Goal: Information Seeking & Learning: Learn about a topic

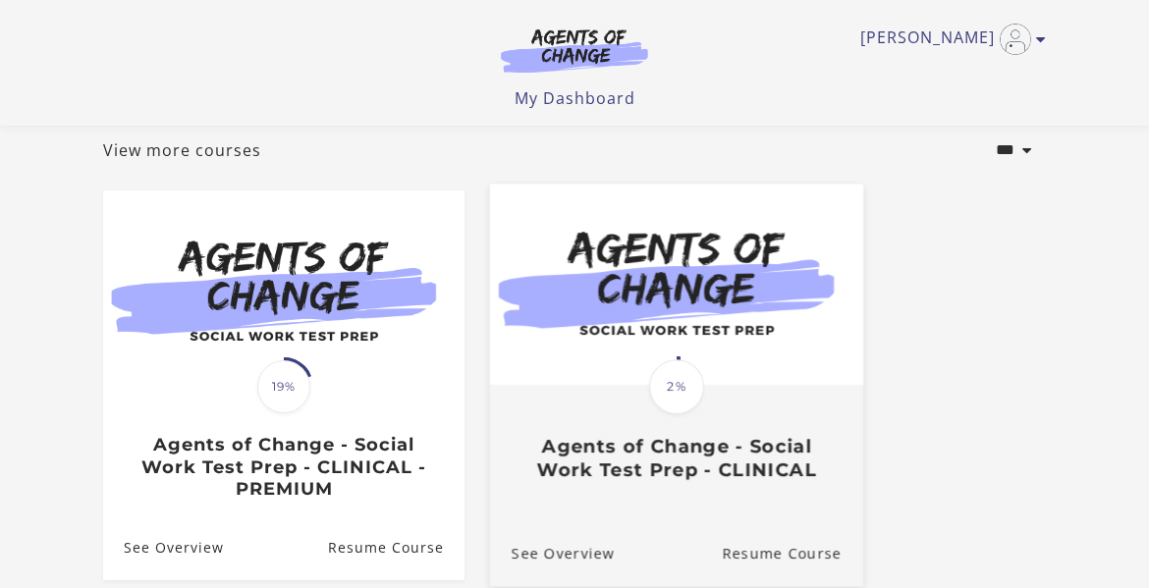
scroll to position [311, 0]
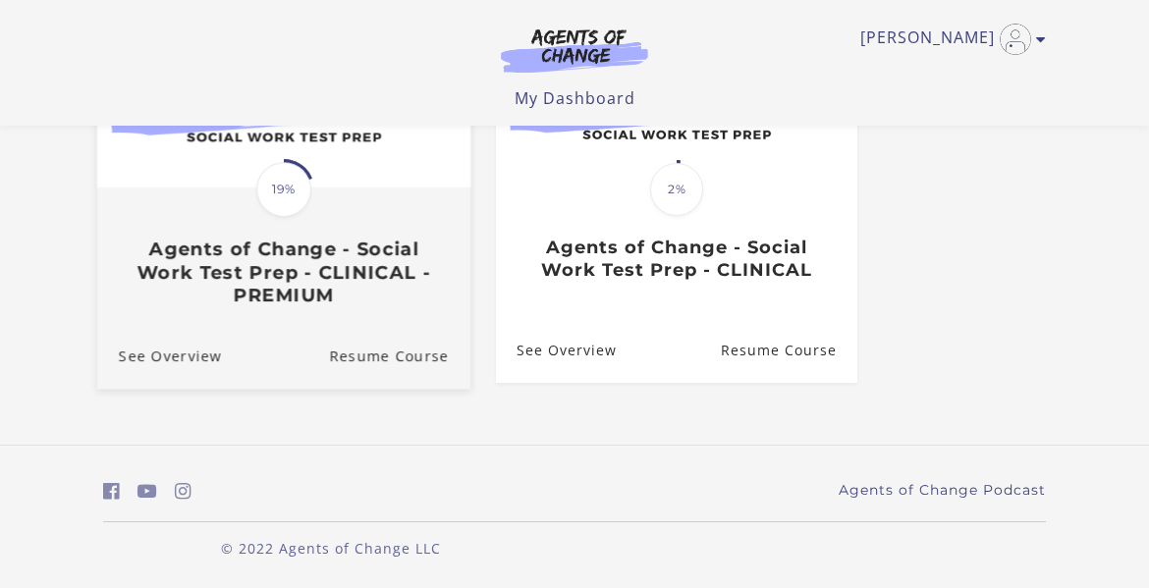
click at [265, 277] on h3 "Agents of Change - Social Work Test Prep - CLINICAL - PREMIUM" at bounding box center [284, 272] width 330 height 69
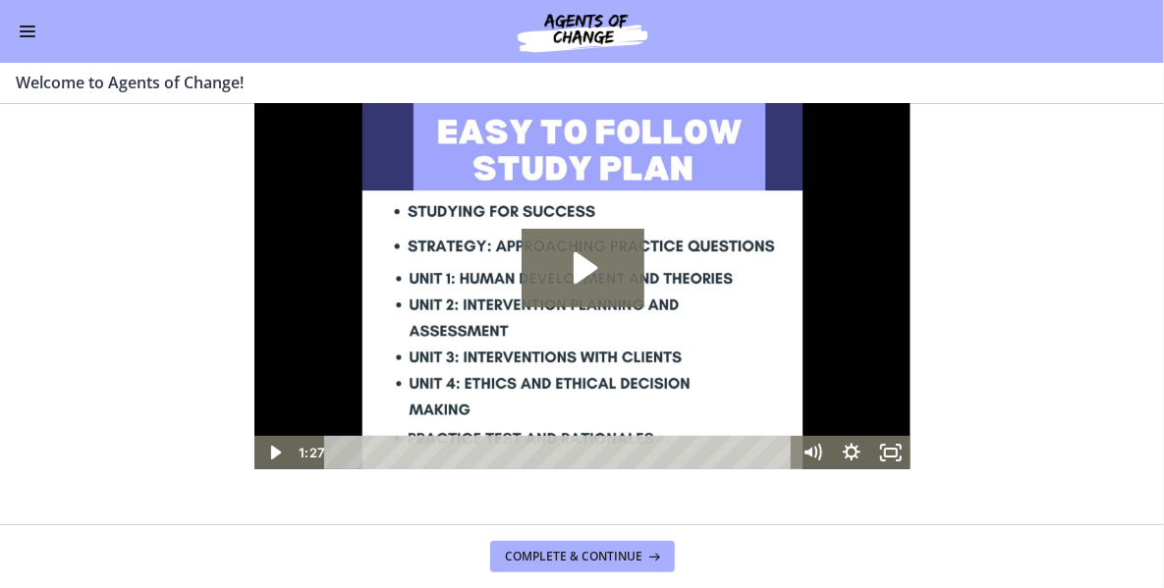
scroll to position [98, 0]
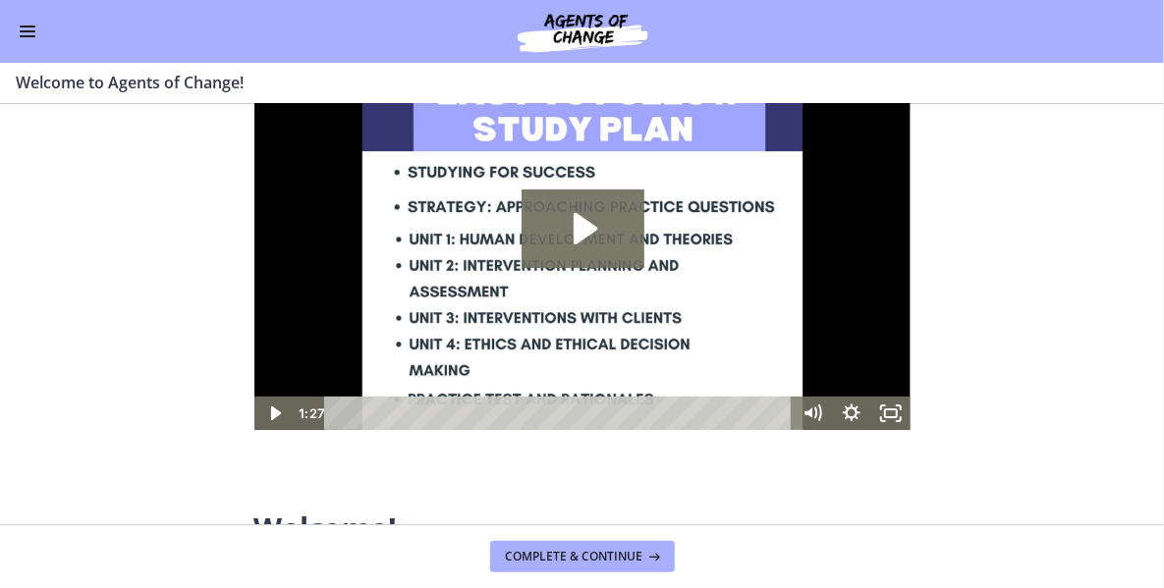
click at [1018, 333] on section "Welcome! We are grateful that you have placed your trust in Agents of Change to…" at bounding box center [582, 314] width 1164 height 420
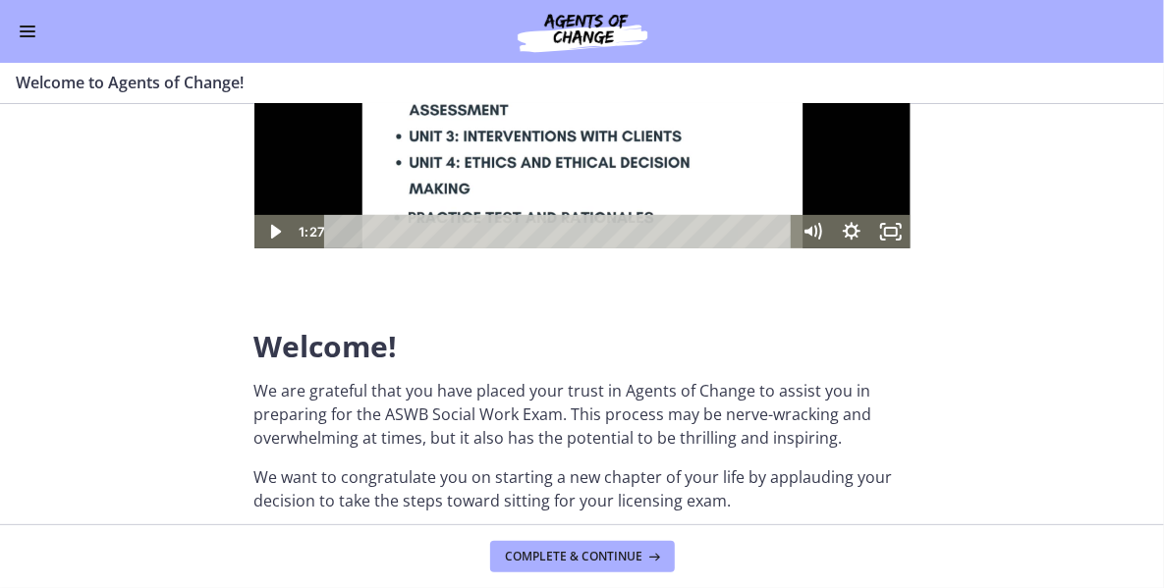
scroll to position [491, 0]
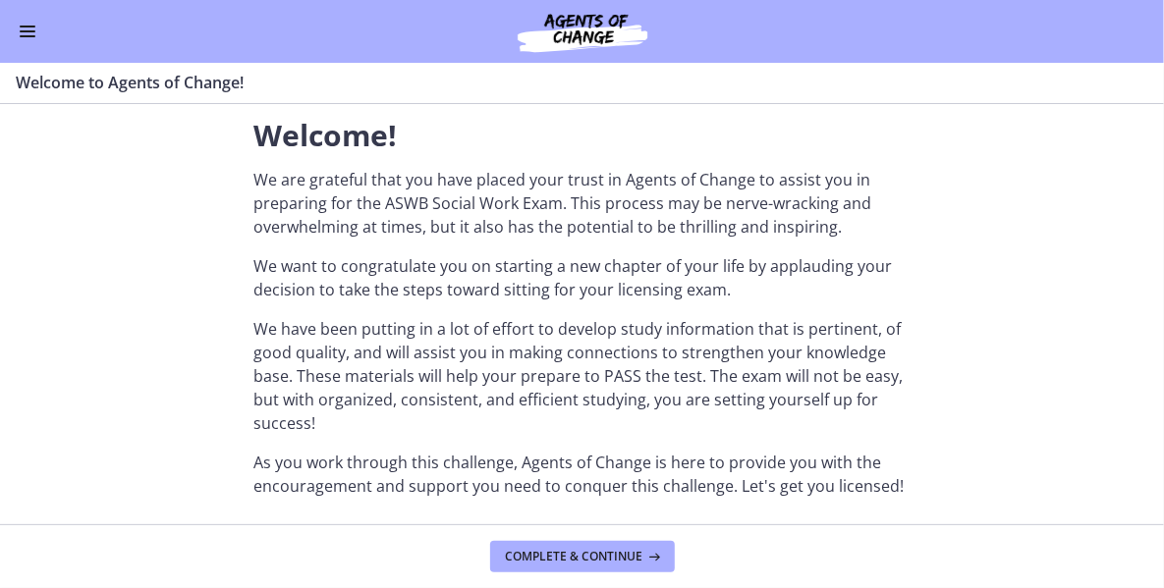
click at [22, 33] on button "Enable menu" at bounding box center [28, 32] width 24 height 24
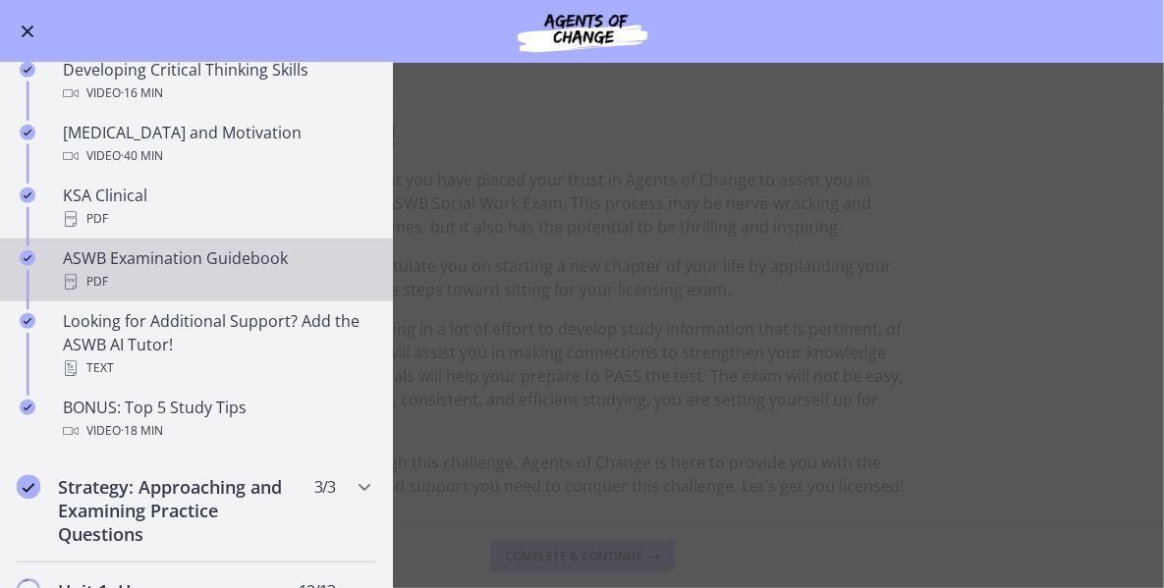
scroll to position [982, 0]
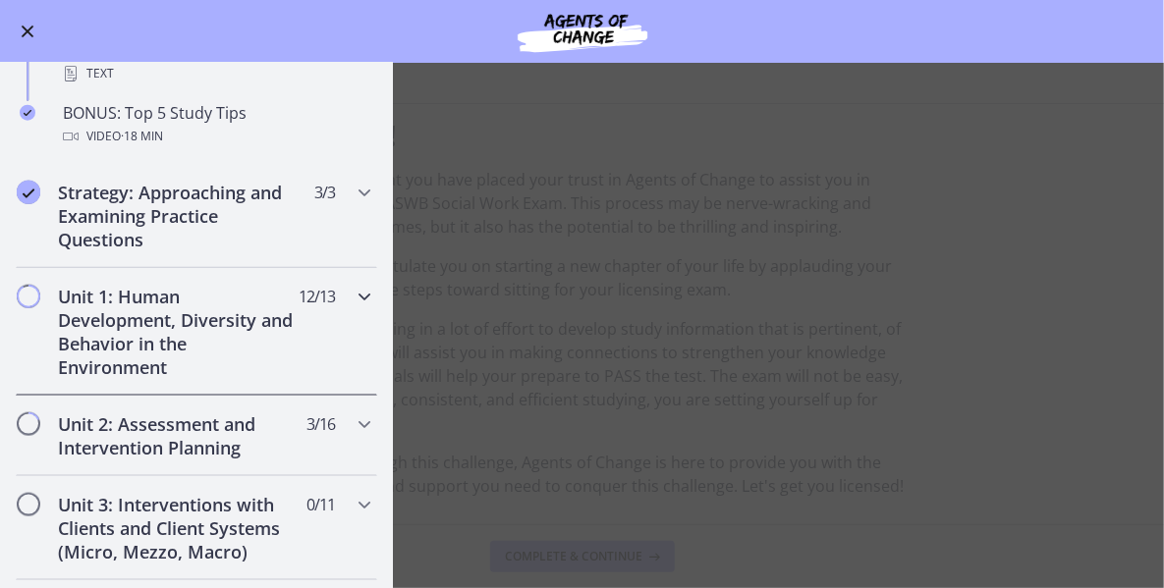
click at [160, 290] on h2 "Unit 1: Human Development, Diversity and Behavior in the Environment" at bounding box center [178, 332] width 240 height 94
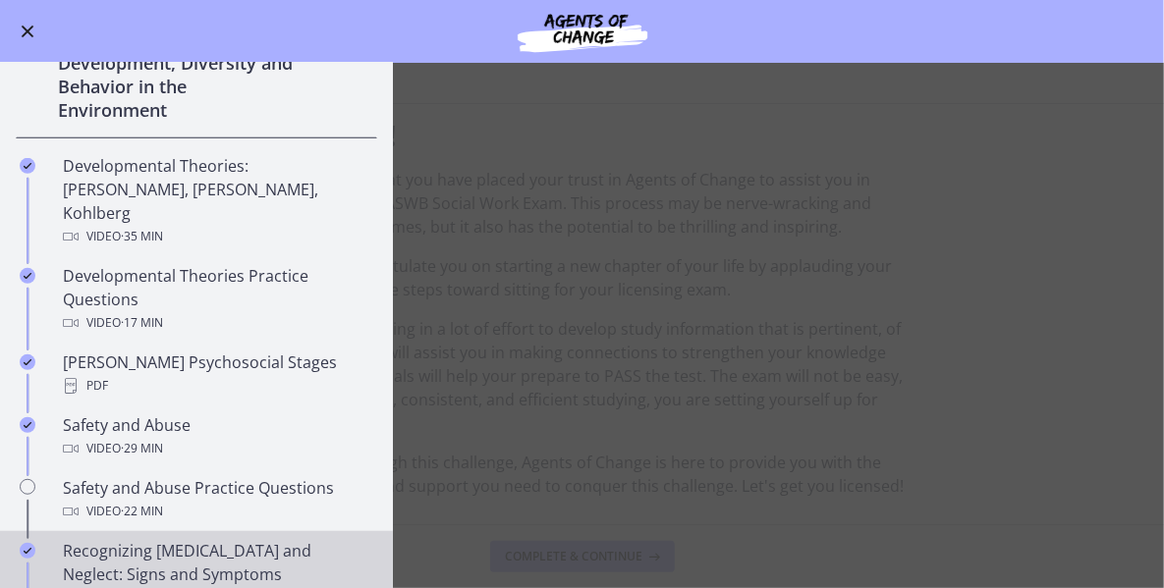
scroll to position [491, 0]
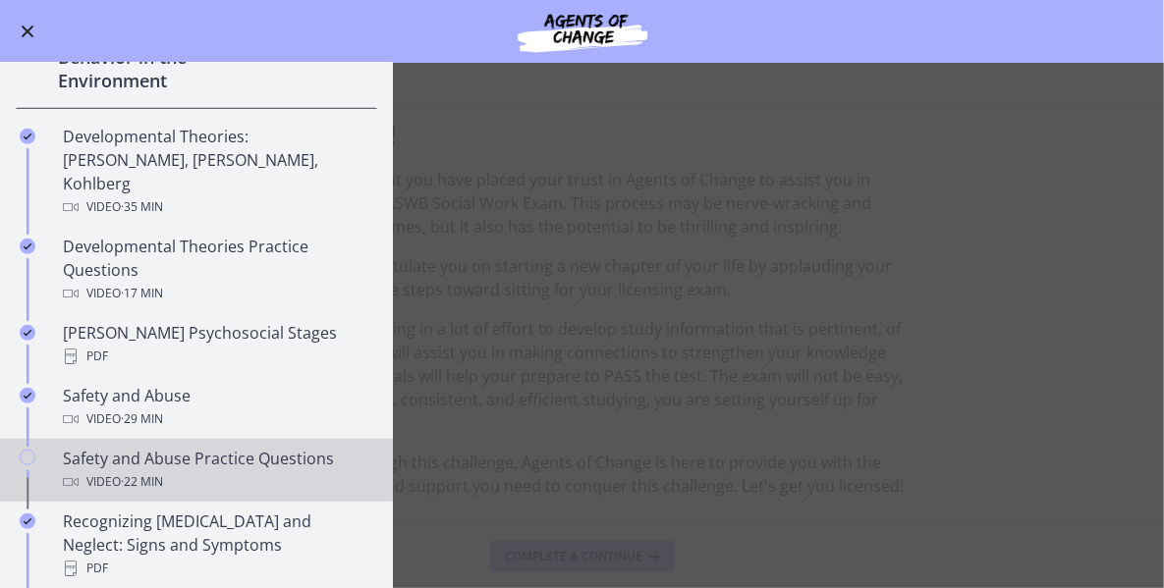
click at [157, 447] on div "Safety and Abuse Practice Questions Video · 22 min" at bounding box center [216, 470] width 306 height 47
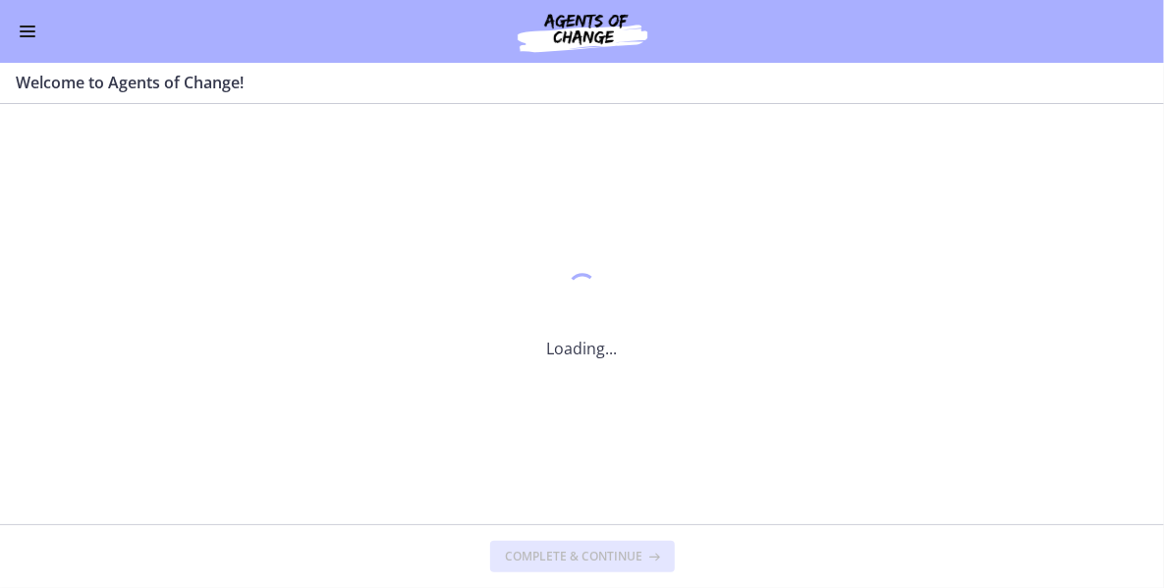
scroll to position [0, 0]
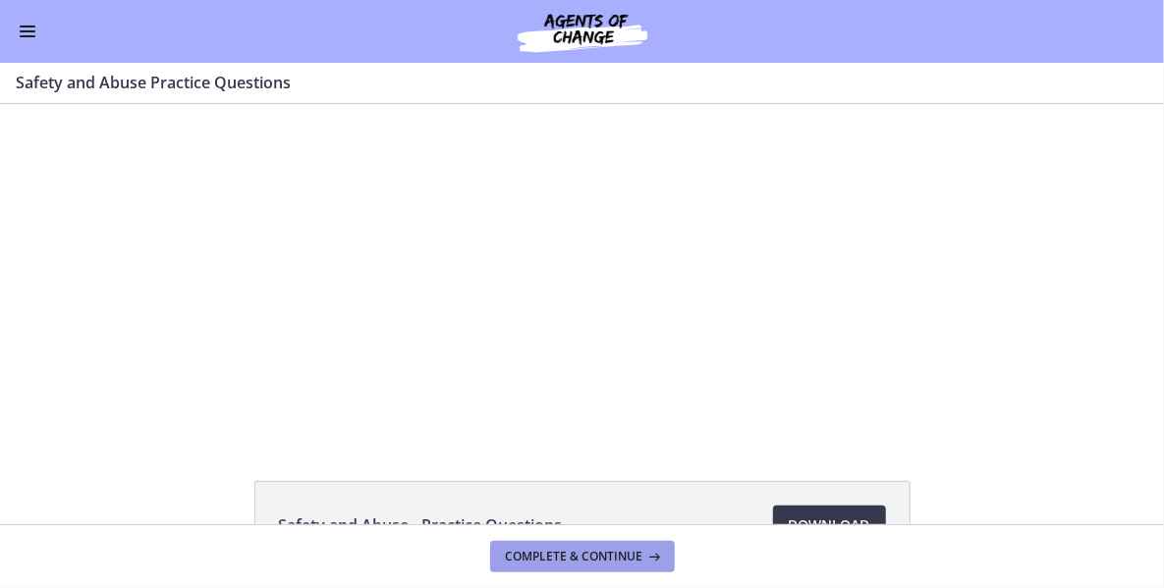
click at [581, 560] on span "Complete & continue" at bounding box center [575, 557] width 138 height 16
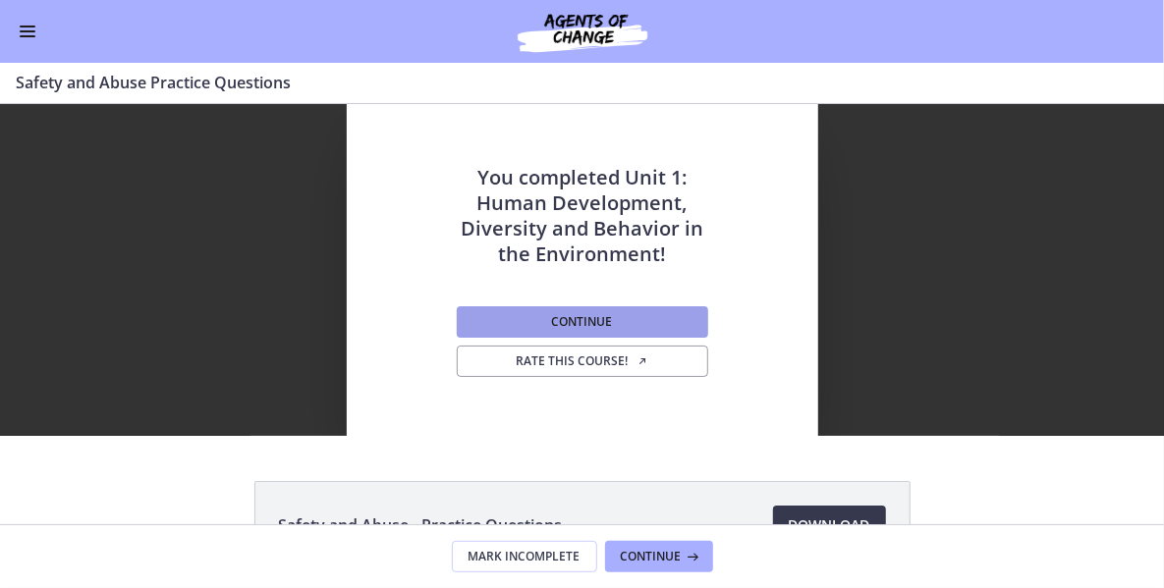
click at [631, 327] on button "Continue" at bounding box center [582, 321] width 251 height 31
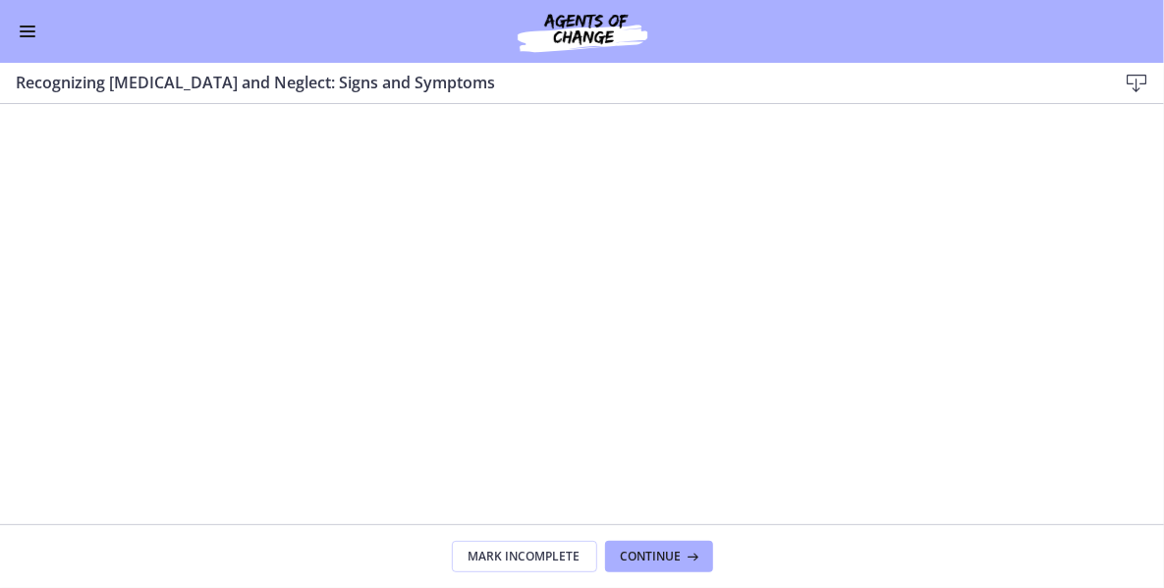
click at [28, 26] on span "Enable menu" at bounding box center [28, 27] width 16 height 2
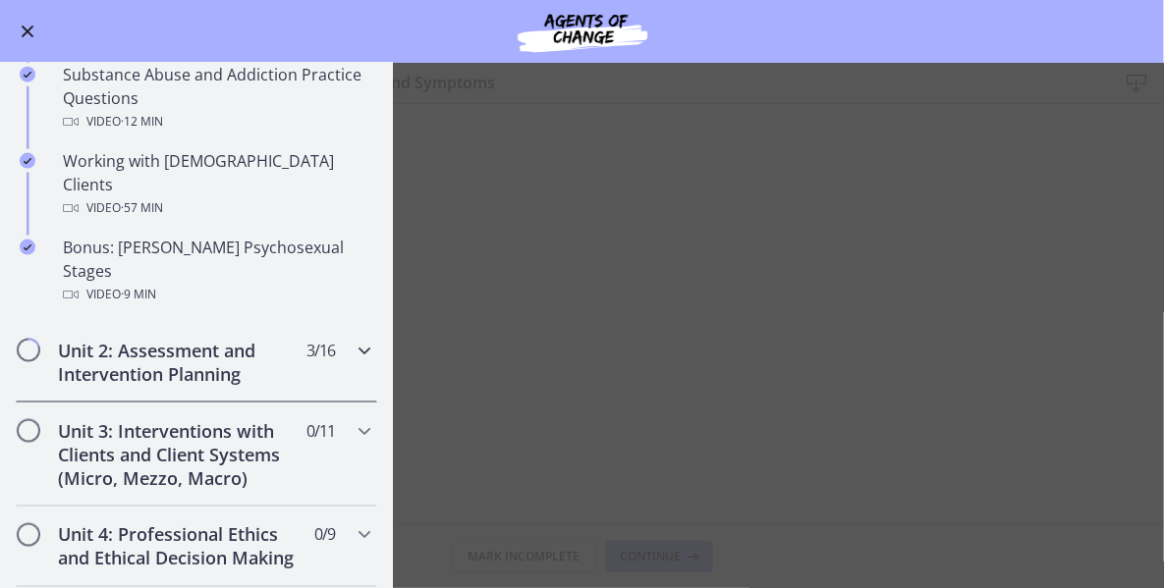
scroll to position [1277, 0]
click at [155, 338] on h2 "Unit 2: Assessment and Intervention Planning" at bounding box center [178, 361] width 240 height 47
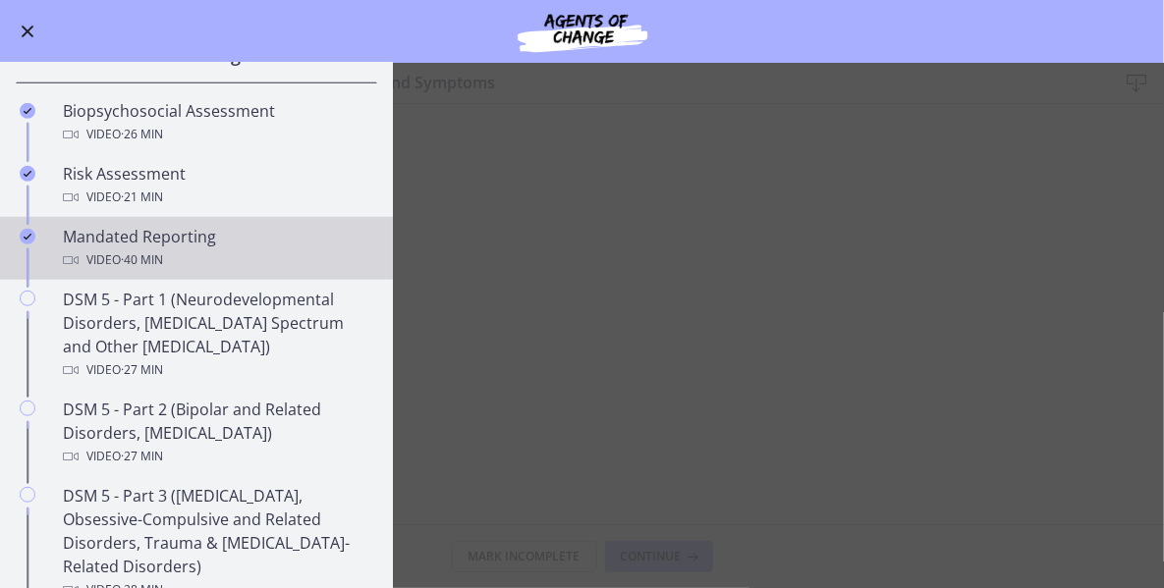
scroll to position [589, 0]
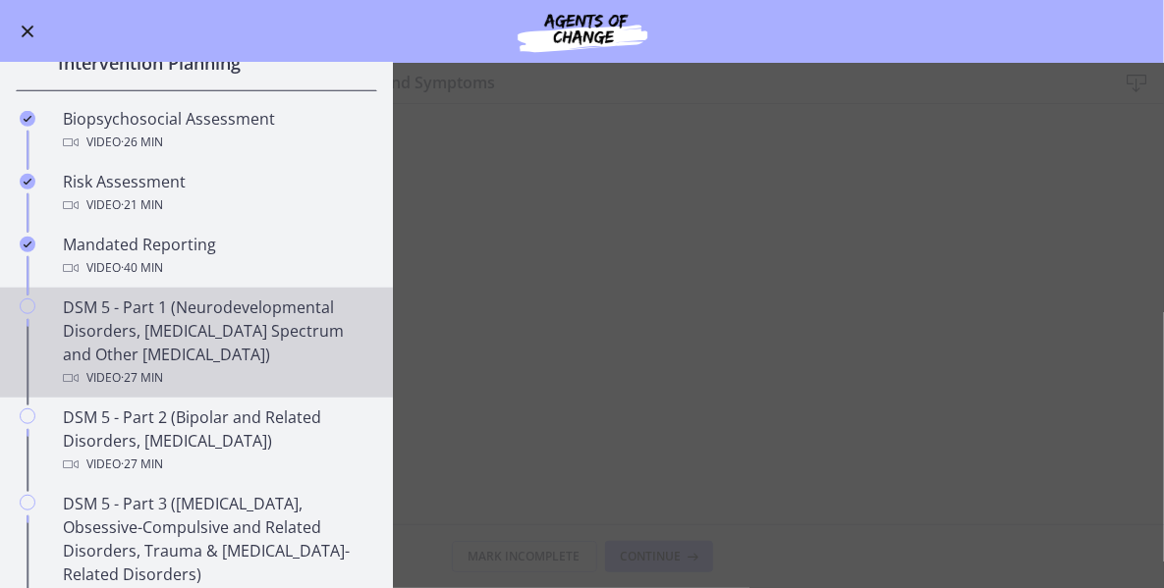
click at [181, 324] on div "DSM 5 - Part 1 (Neurodevelopmental Disorders, [MEDICAL_DATA] Spectrum and Other…" at bounding box center [216, 343] width 306 height 94
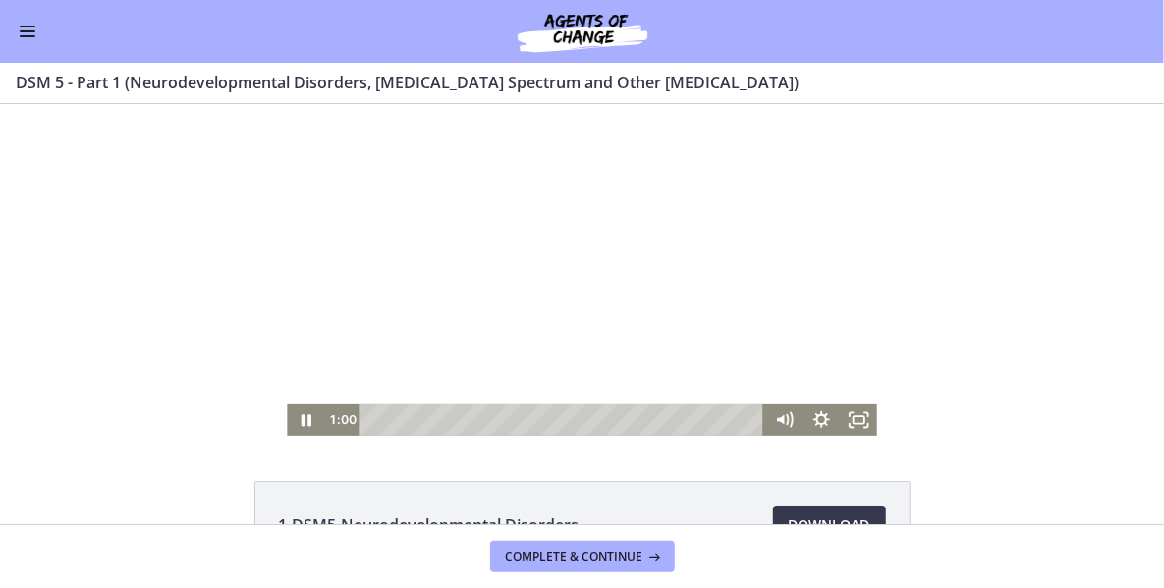
click at [600, 314] on div at bounding box center [582, 269] width 590 height 332
click at [595, 303] on div at bounding box center [582, 269] width 590 height 332
click at [554, 295] on div at bounding box center [582, 269] width 590 height 332
click at [599, 294] on div at bounding box center [582, 269] width 590 height 332
click at [853, 419] on icon "Fullscreen" at bounding box center [858, 419] width 37 height 31
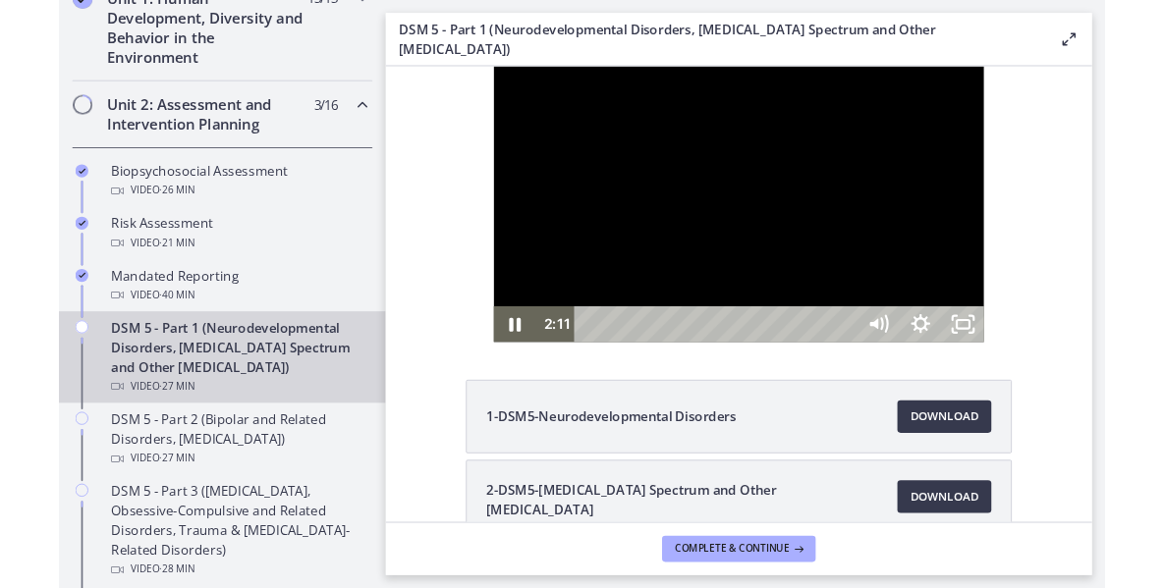
scroll to position [591, 0]
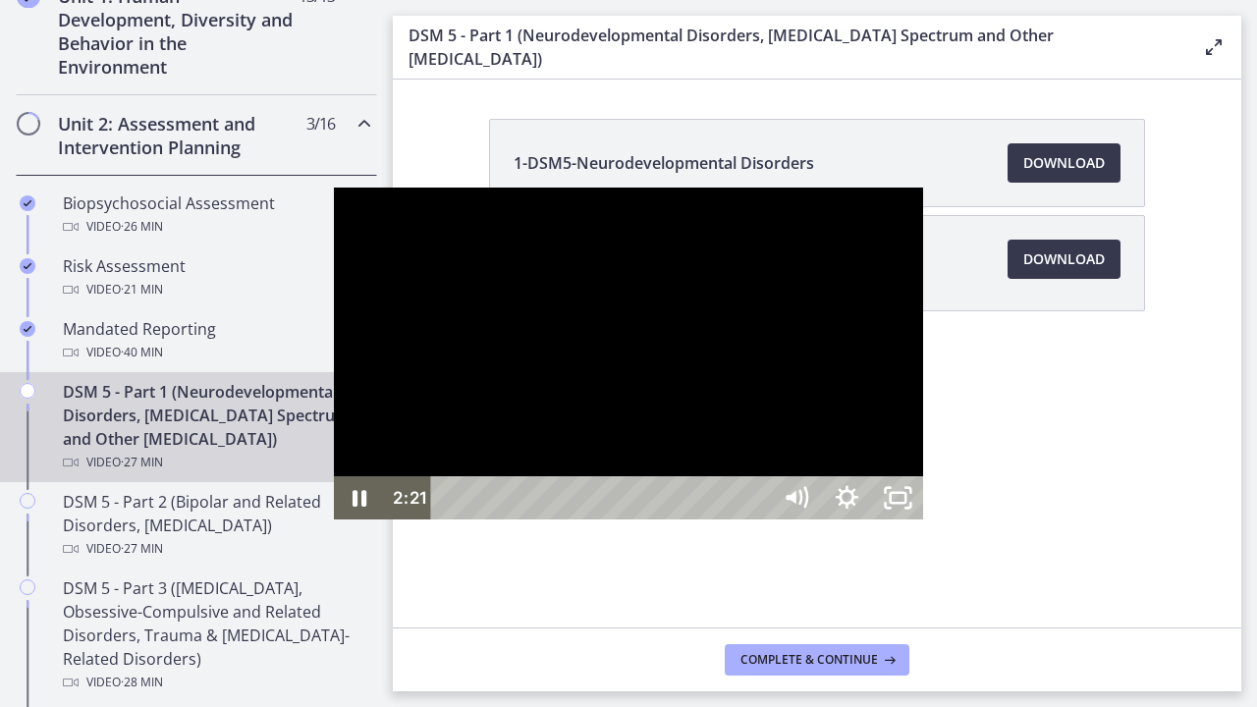
drag, startPoint x: 835, startPoint y: 411, endPoint x: 849, endPoint y: 427, distance: 21.6
click at [835, 411] on div at bounding box center [629, 354] width 590 height 332
click at [700, 489] on div at bounding box center [629, 354] width 590 height 332
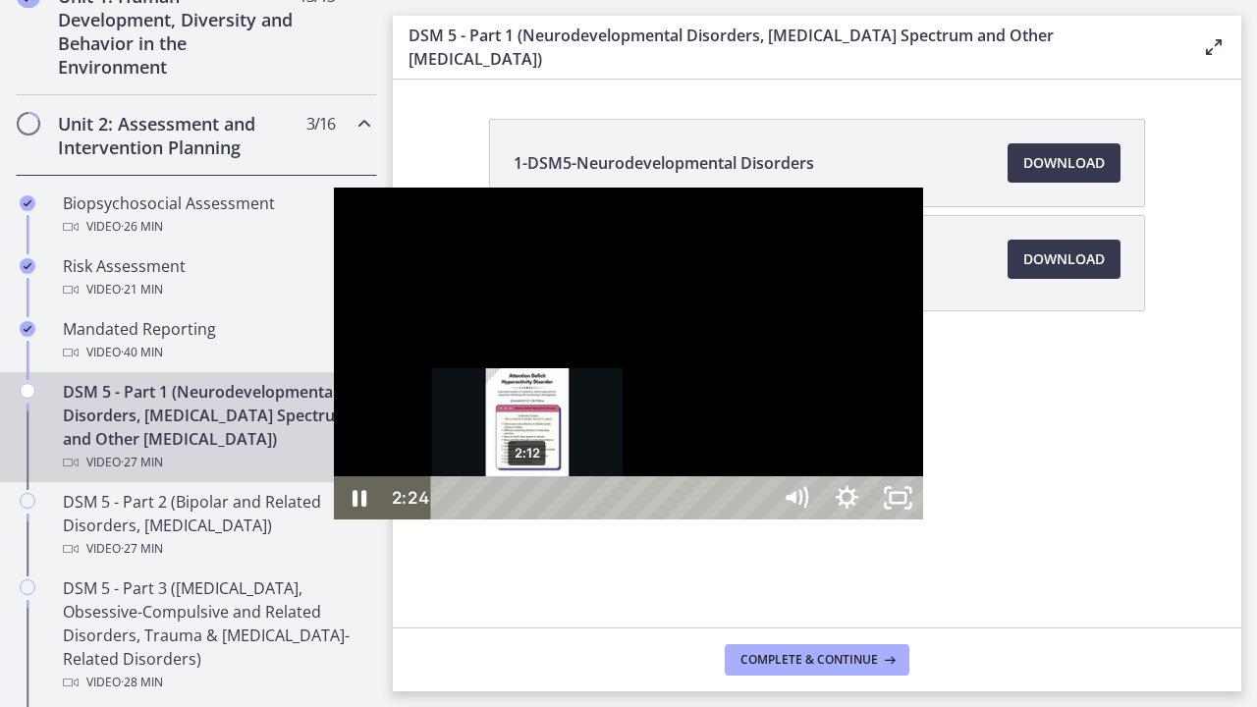
click at [528, 506] on div "Playbar" at bounding box center [535, 498] width 15 height 15
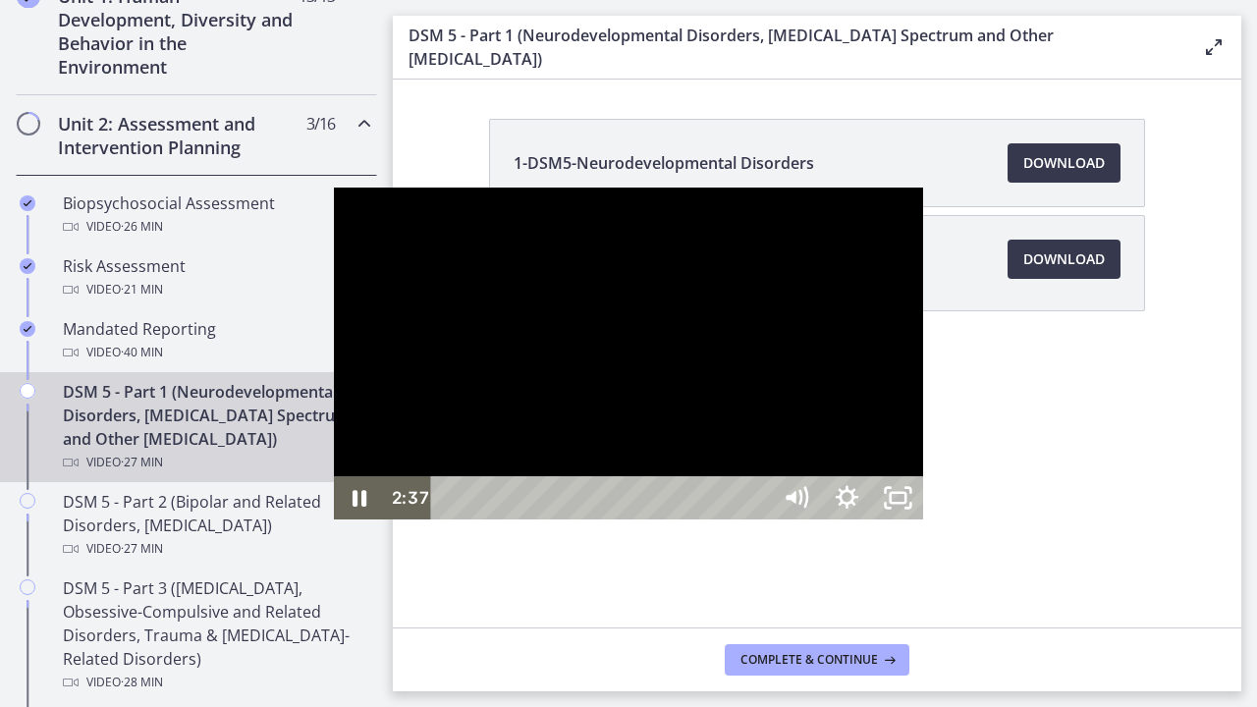
click at [640, 294] on div at bounding box center [629, 354] width 590 height 332
click at [544, 450] on div at bounding box center [629, 354] width 590 height 332
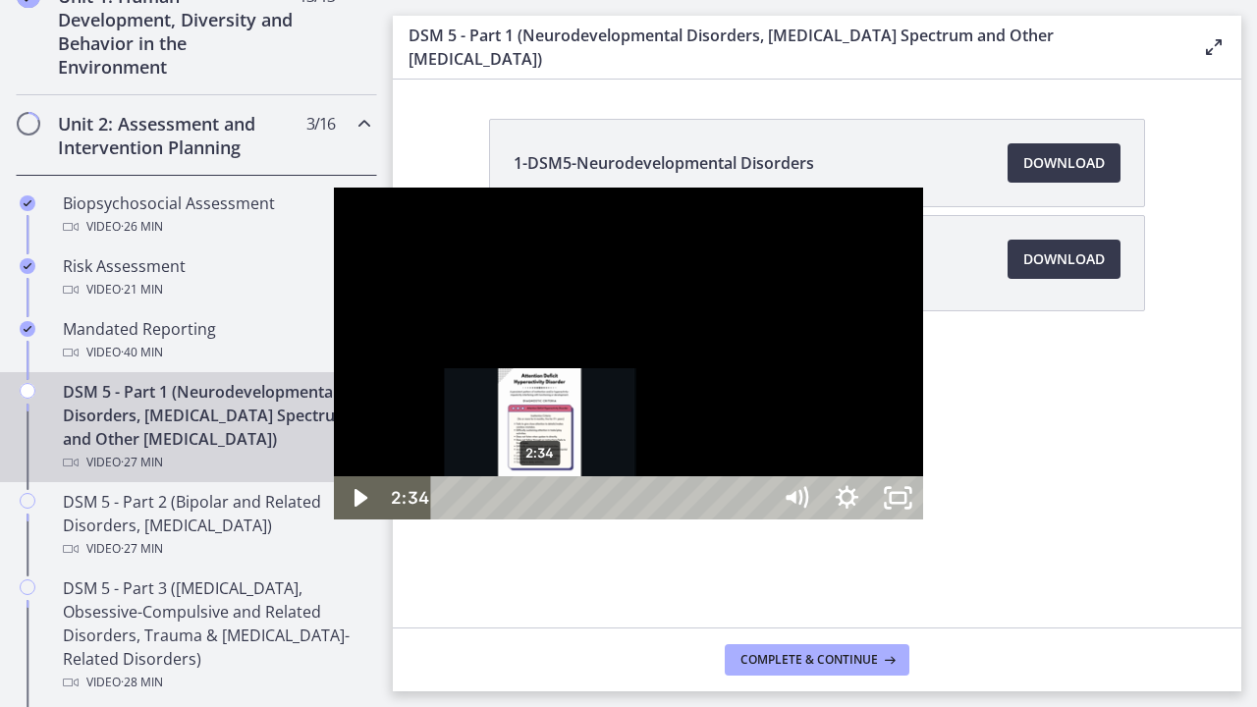
drag, startPoint x: 219, startPoint y: 684, endPoint x: 210, endPoint y: 689, distance: 10.1
click at [533, 506] on div "Playbar" at bounding box center [540, 498] width 15 height 15
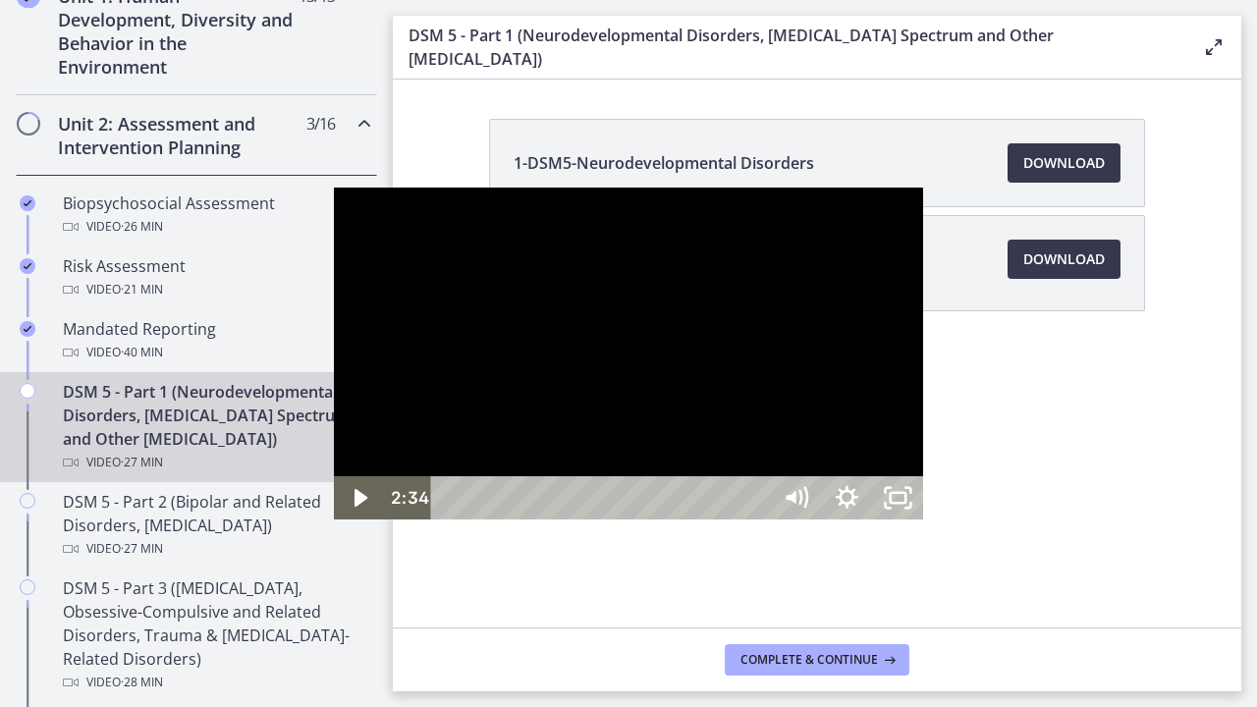
click at [384, 516] on div at bounding box center [629, 354] width 590 height 332
drag, startPoint x: 743, startPoint y: 458, endPoint x: 756, endPoint y: 435, distance: 26.4
click at [756, 435] on div at bounding box center [629, 354] width 590 height 332
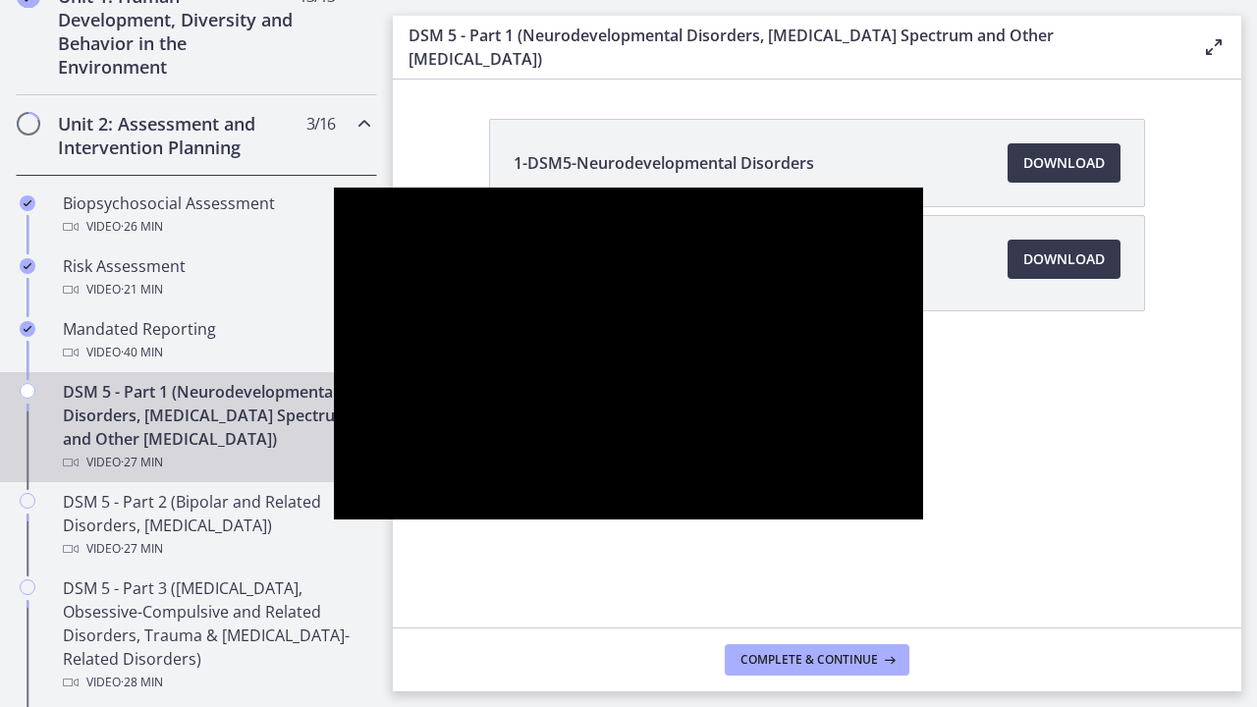
click at [756, 435] on div at bounding box center [629, 354] width 590 height 332
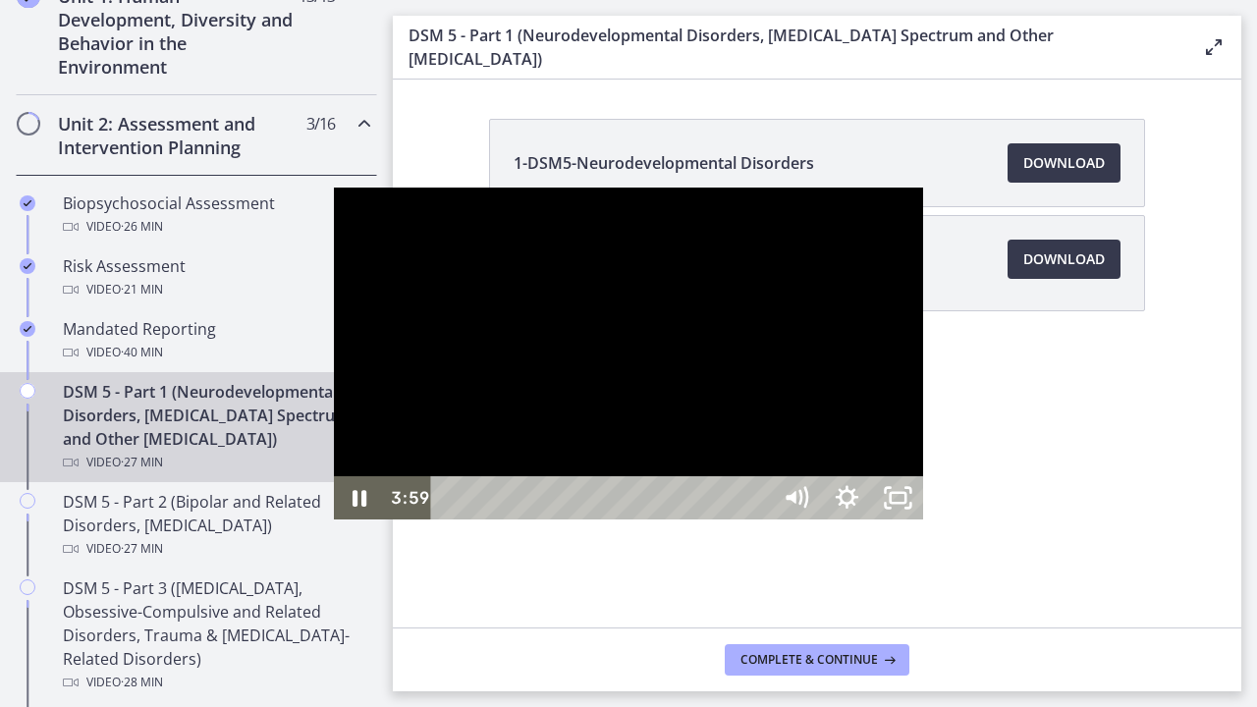
click at [760, 435] on div at bounding box center [629, 354] width 590 height 332
click at [713, 443] on div at bounding box center [629, 354] width 590 height 332
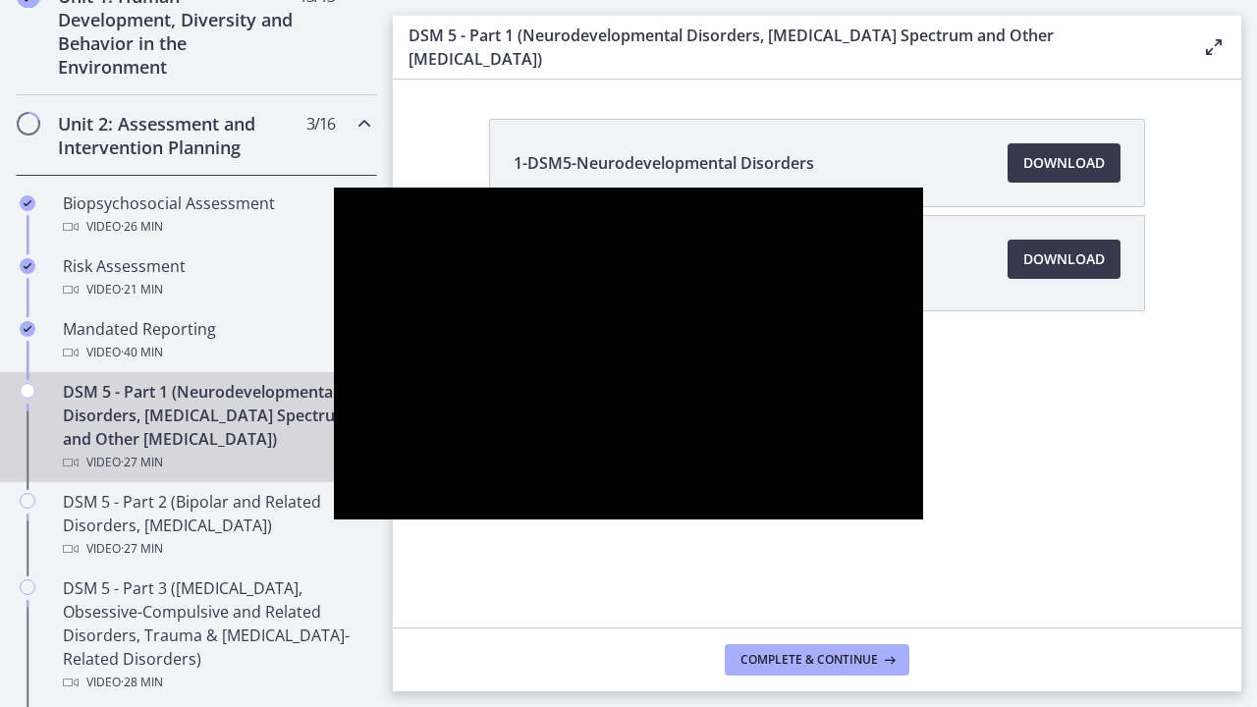
click at [713, 443] on div at bounding box center [629, 354] width 590 height 332
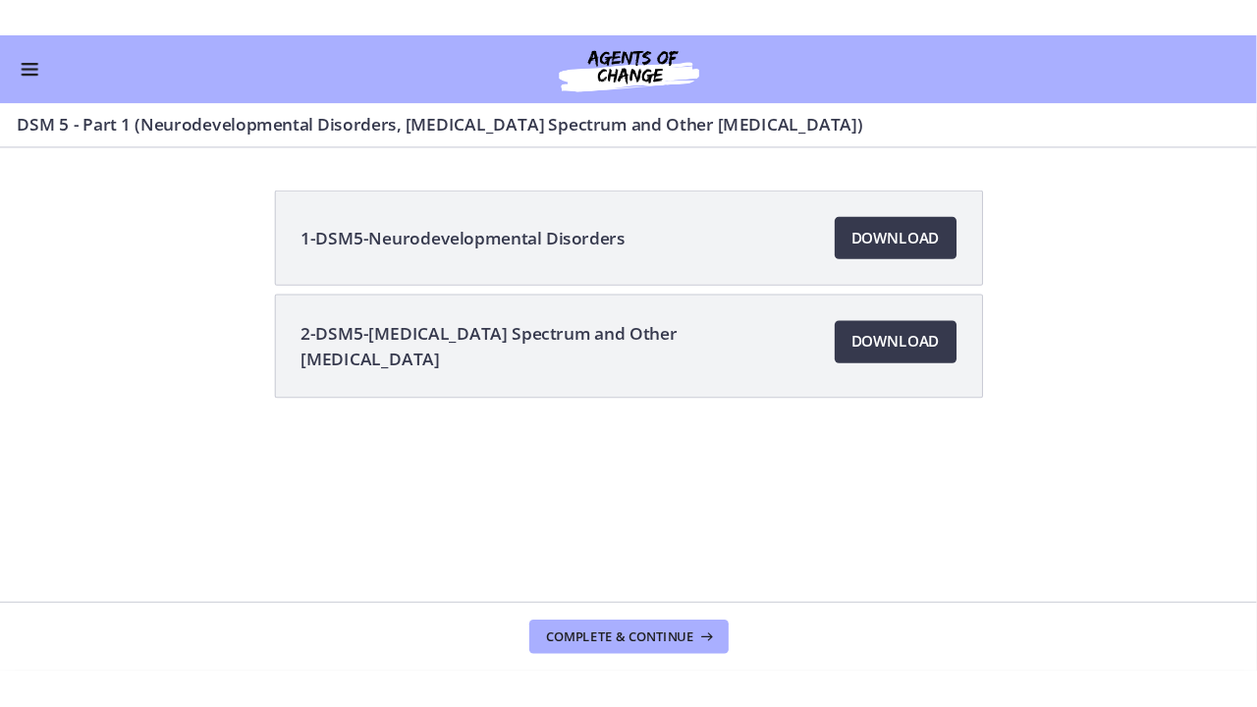
scroll to position [586, 0]
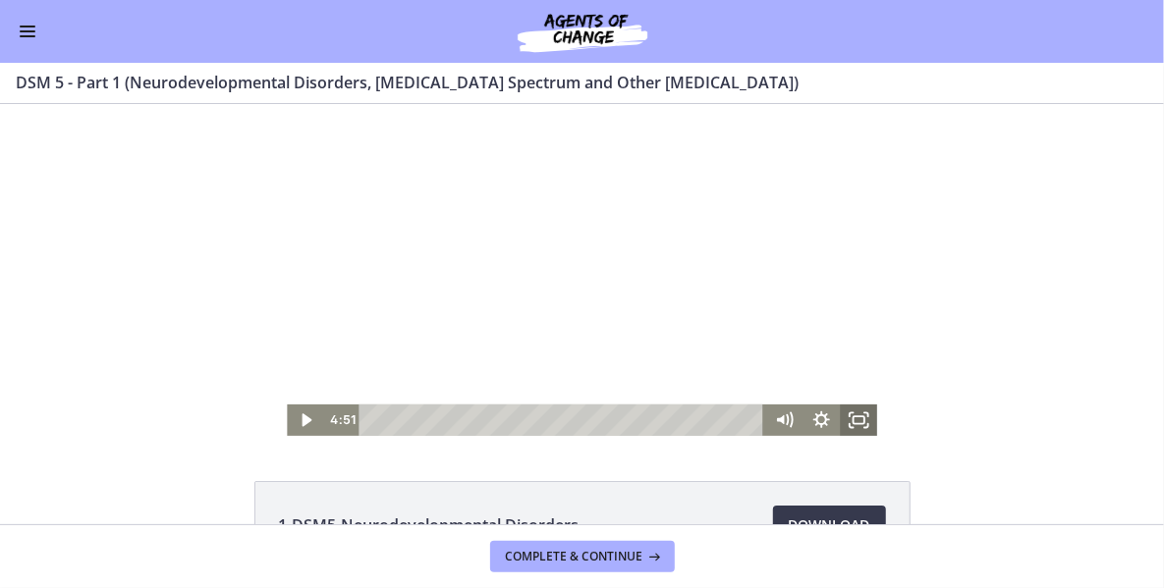
click at [862, 413] on icon "Fullscreen" at bounding box center [858, 419] width 37 height 31
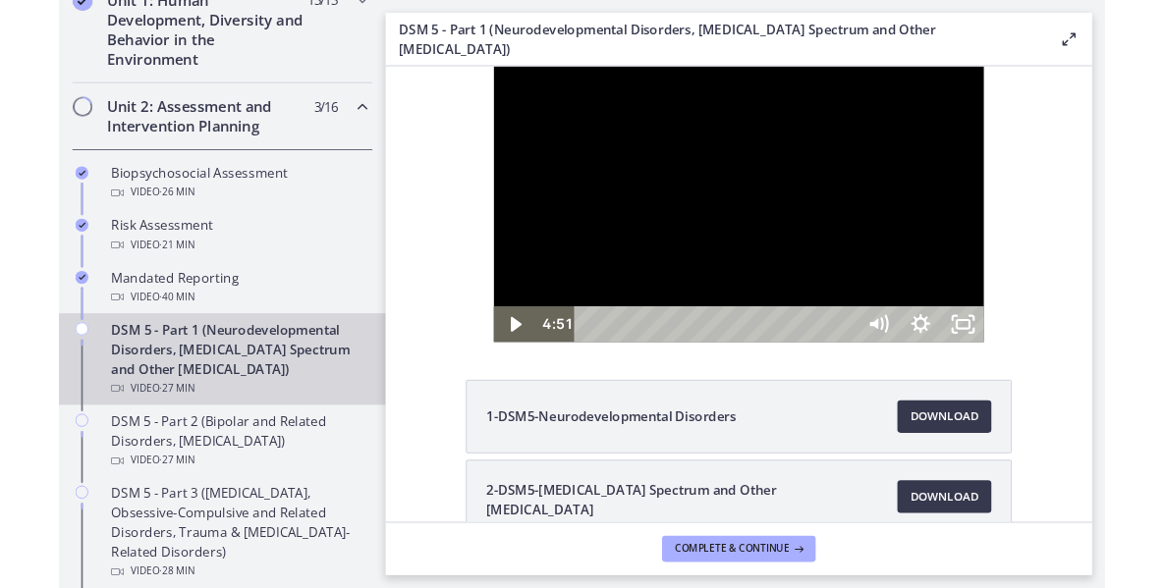
scroll to position [591, 0]
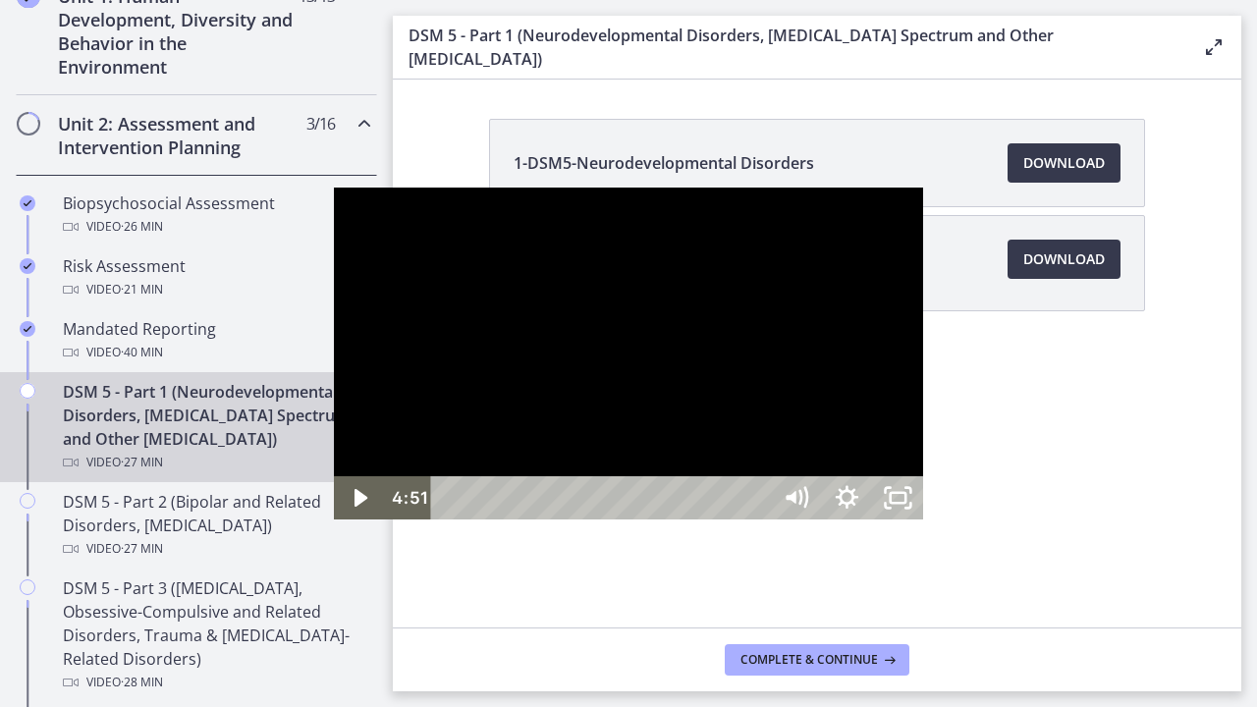
click at [733, 520] on div at bounding box center [629, 354] width 590 height 332
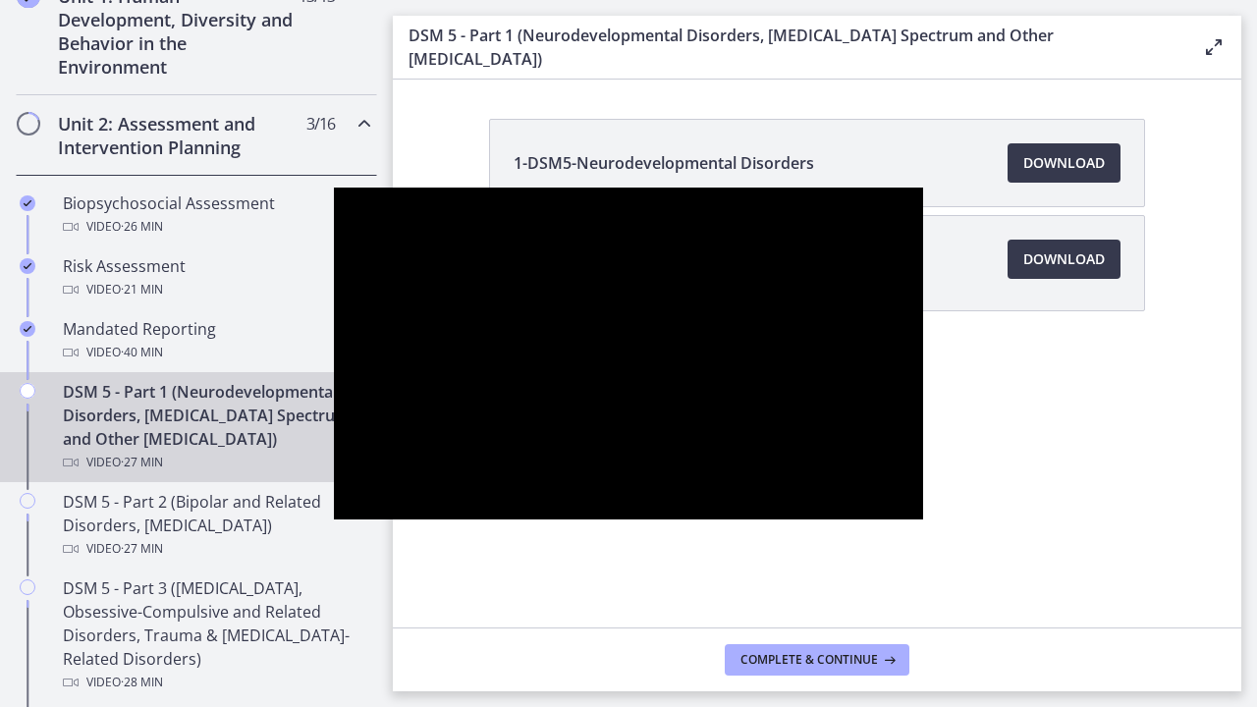
click at [733, 520] on div at bounding box center [629, 354] width 590 height 332
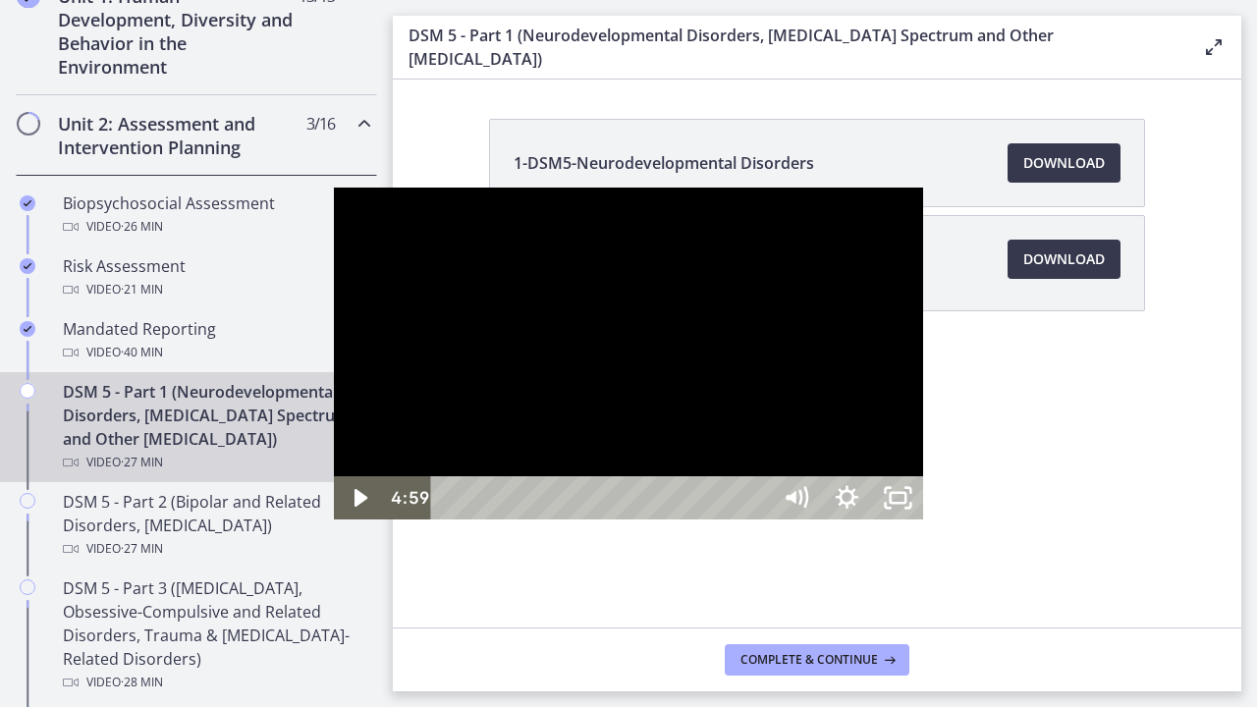
click at [517, 507] on div at bounding box center [629, 354] width 590 height 332
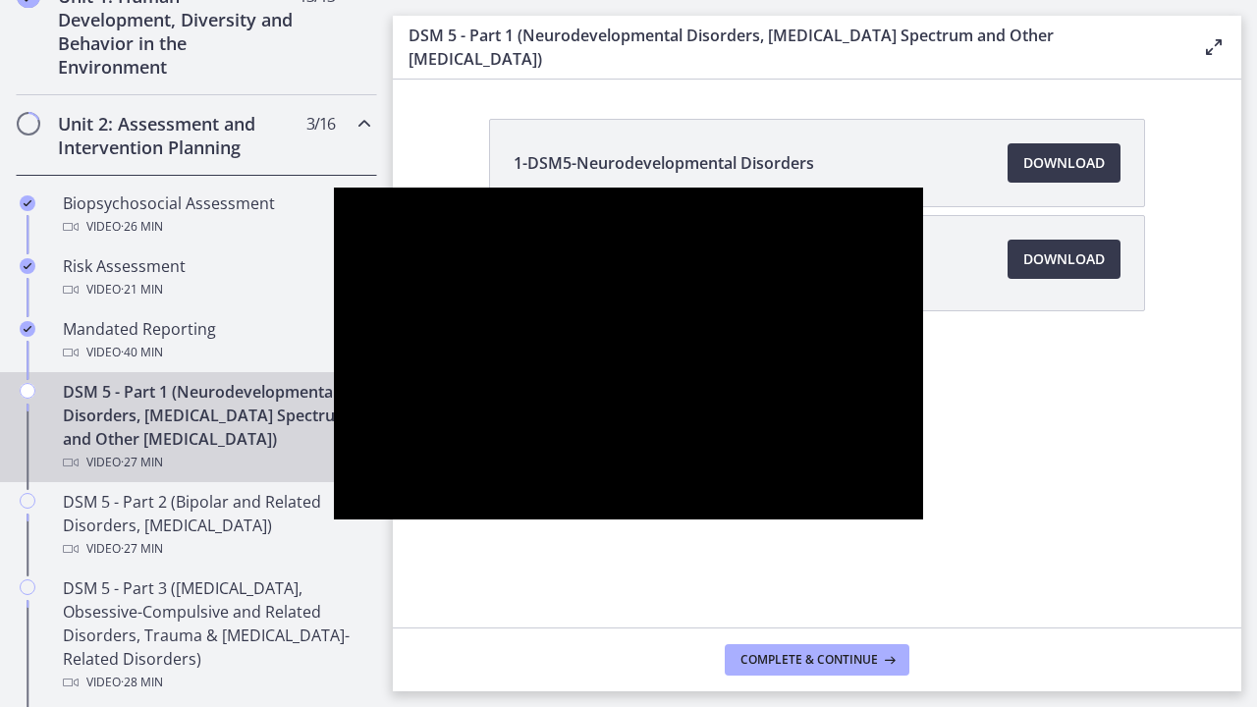
click at [517, 507] on div at bounding box center [629, 354] width 590 height 332
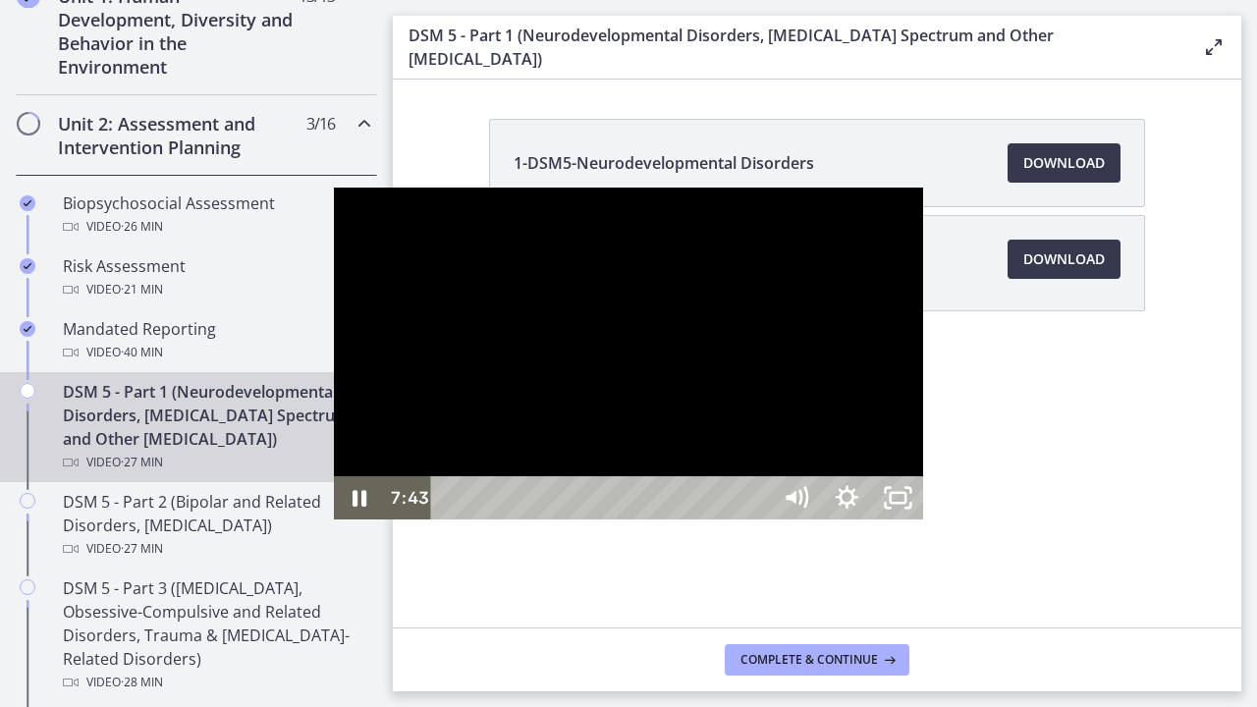
click at [409, 489] on div at bounding box center [629, 354] width 590 height 332
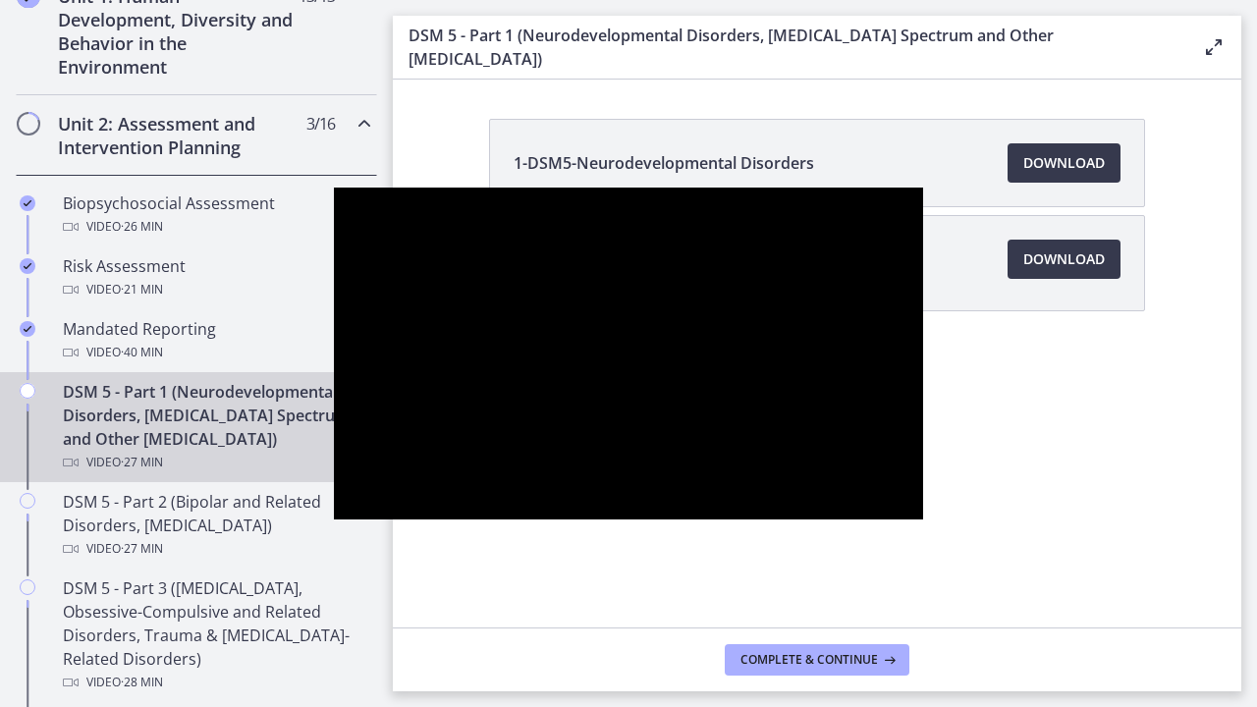
click at [409, 489] on div at bounding box center [629, 354] width 590 height 332
click at [334, 475] on div at bounding box center [629, 354] width 590 height 332
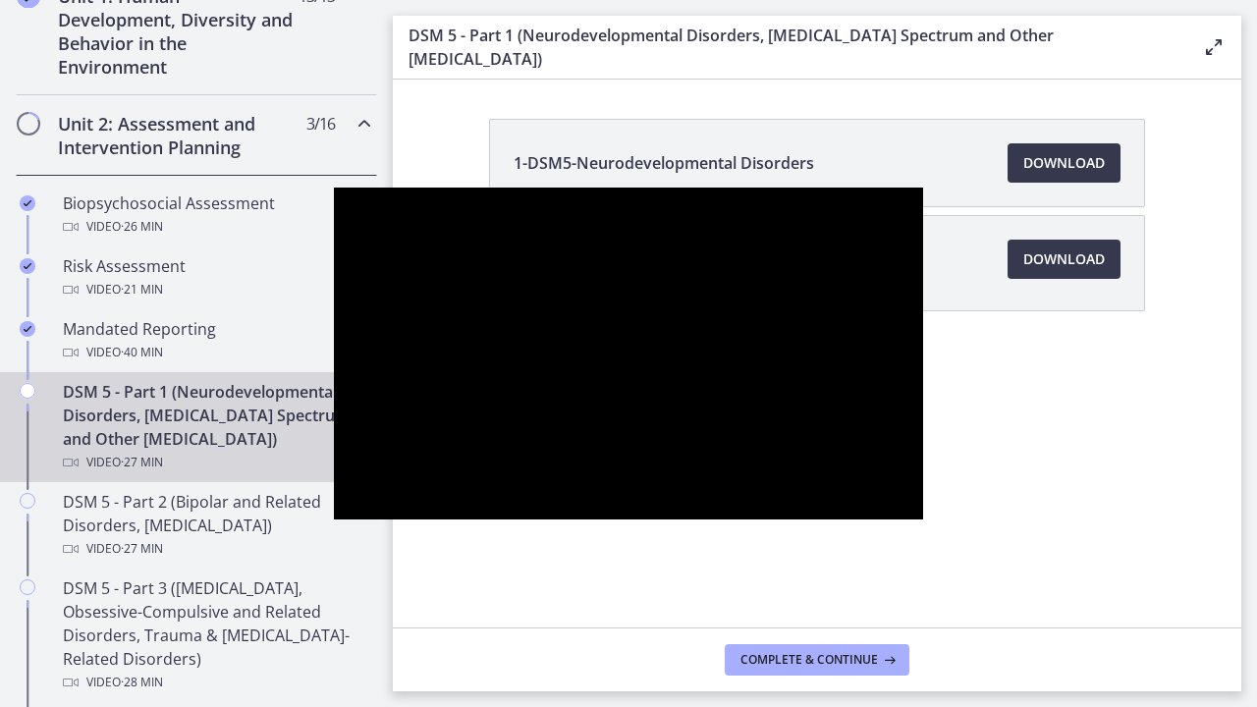
click at [334, 475] on div at bounding box center [629, 354] width 590 height 332
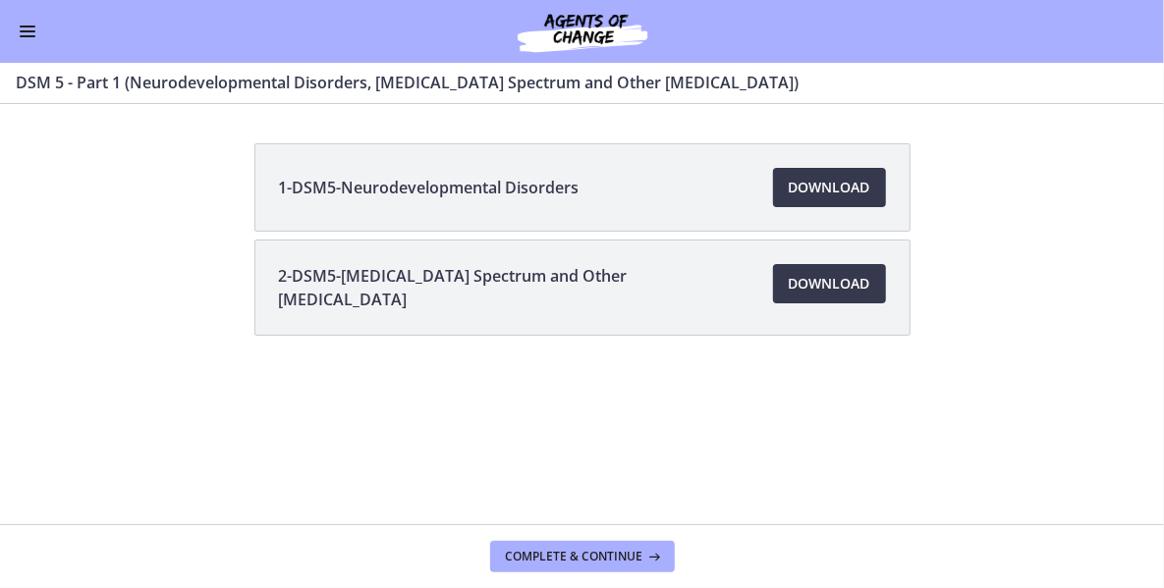
scroll to position [587, 0]
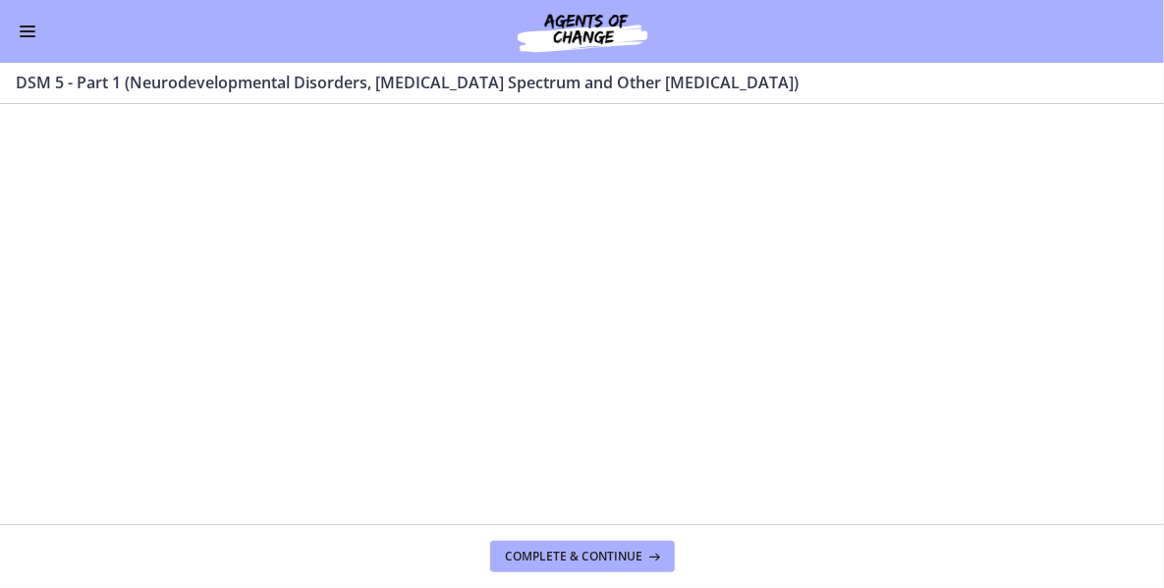
scroll to position [491, 0]
